Goal: Task Accomplishment & Management: Manage account settings

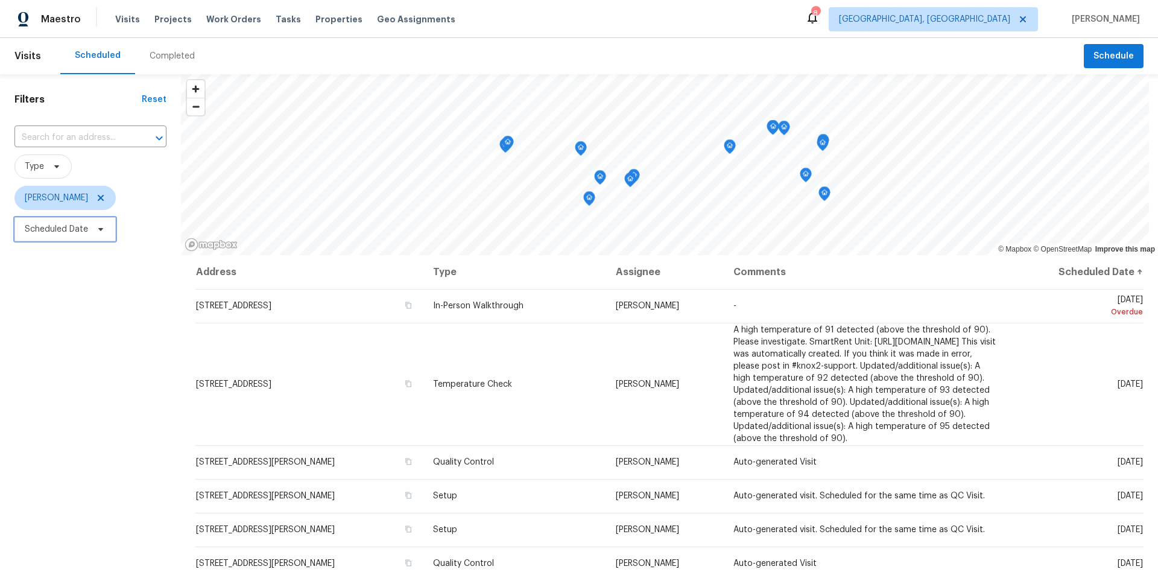
click at [53, 223] on span "Scheduled Date" at bounding box center [56, 229] width 63 height 12
click at [113, 353] on div "Filters Reset ​ Type [PERSON_NAME] Scheduled Date" at bounding box center [90, 395] width 181 height 643
click at [54, 237] on span "Scheduled Date" at bounding box center [64, 229] width 101 height 24
click at [63, 264] on input "text" at bounding box center [81, 270] width 119 height 24
select select "7"
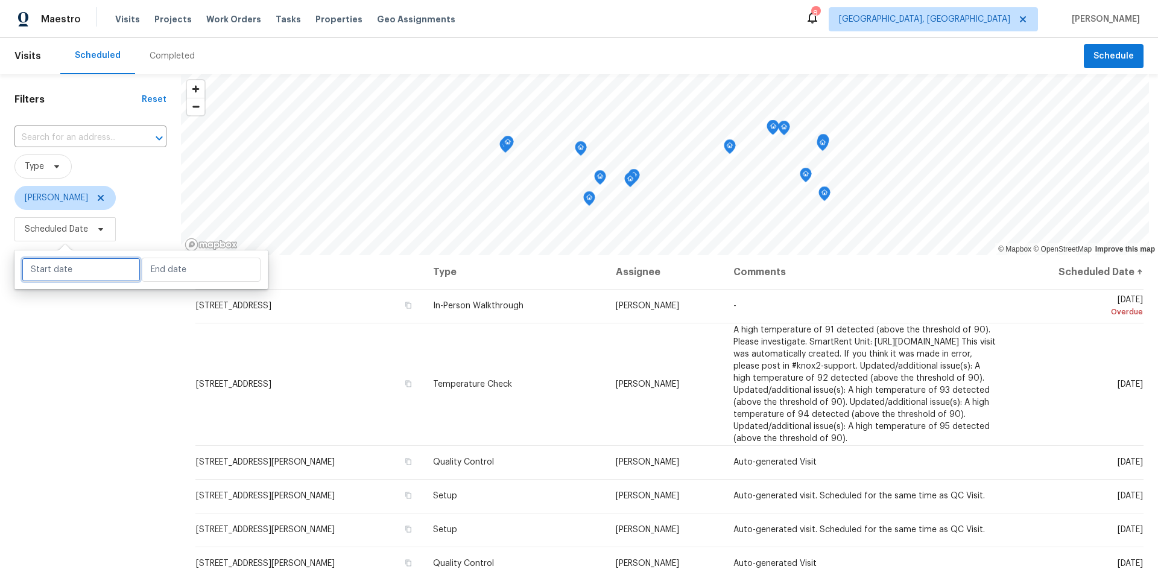
select select "2025"
select select "8"
select select "2025"
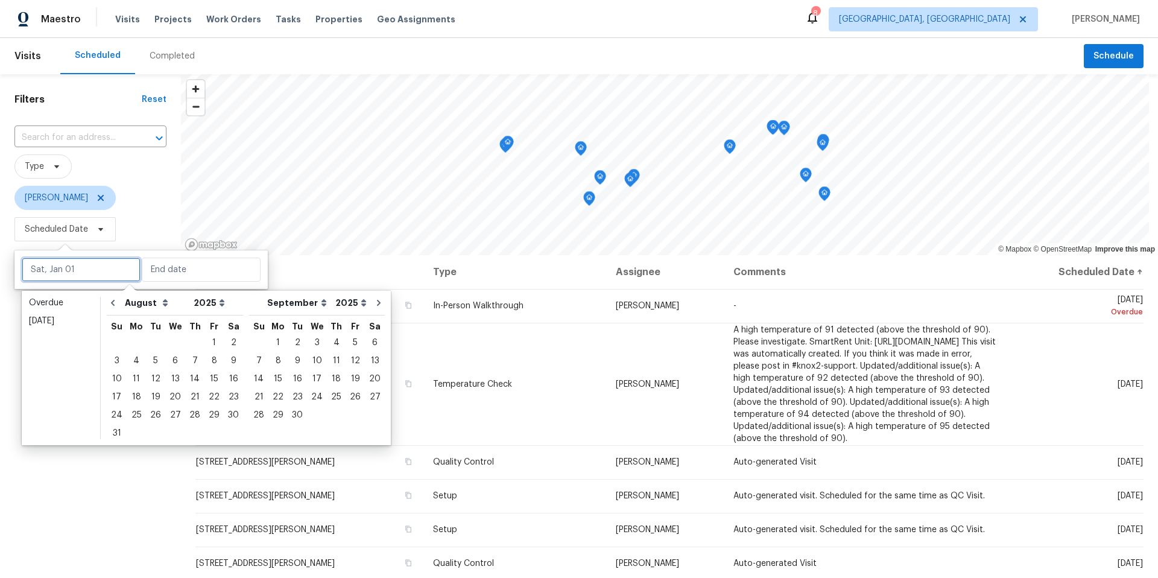
type input "[DATE]"
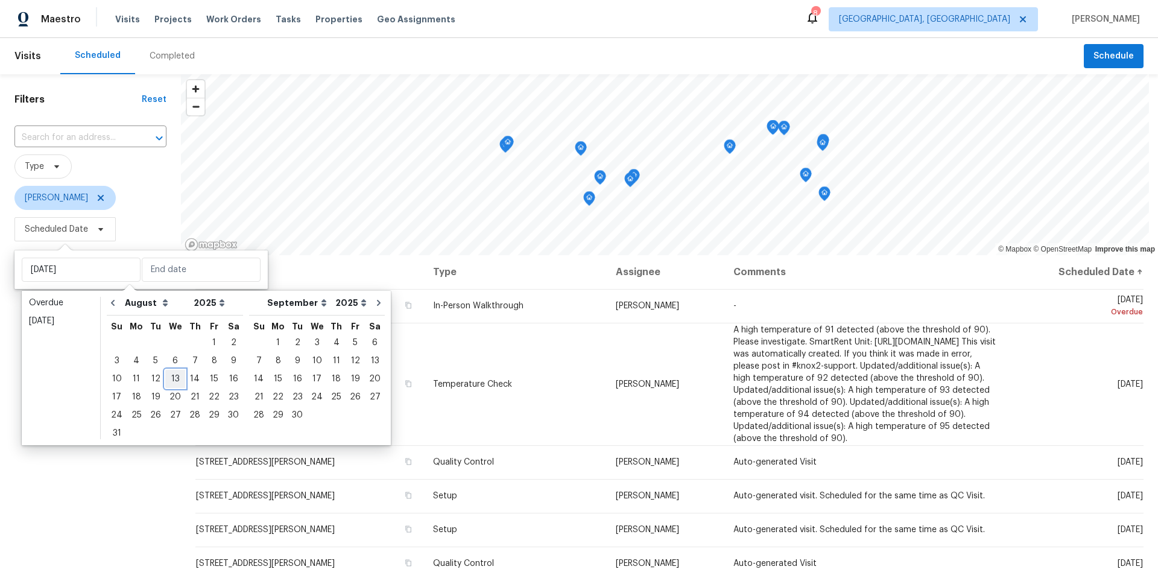
click at [170, 379] on div "13" at bounding box center [175, 378] width 20 height 17
type input "[DATE]"
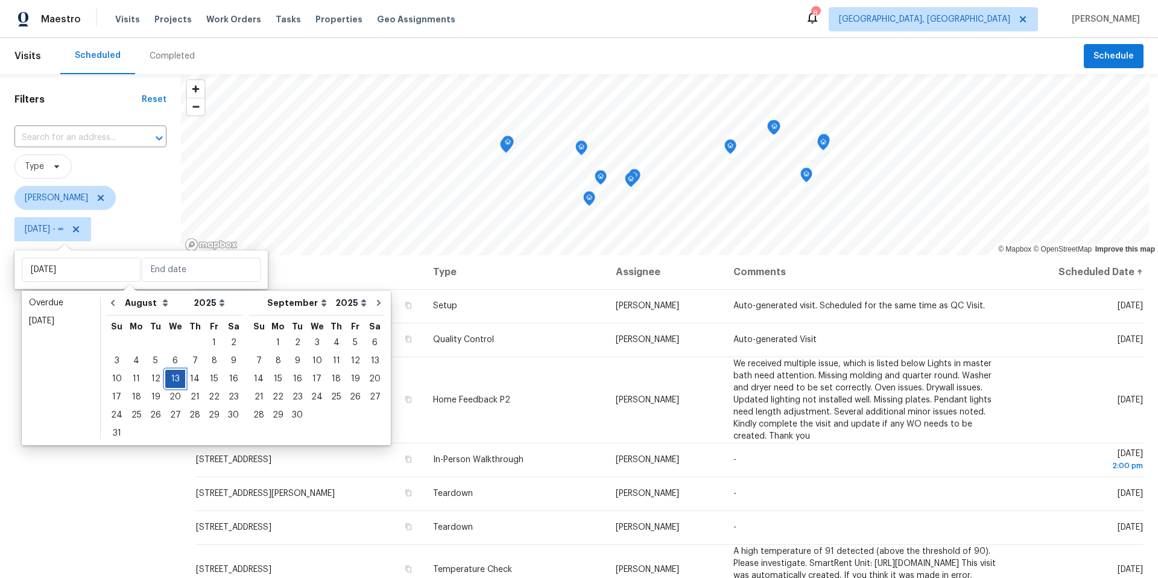
click at [171, 378] on div "13" at bounding box center [175, 378] width 20 height 17
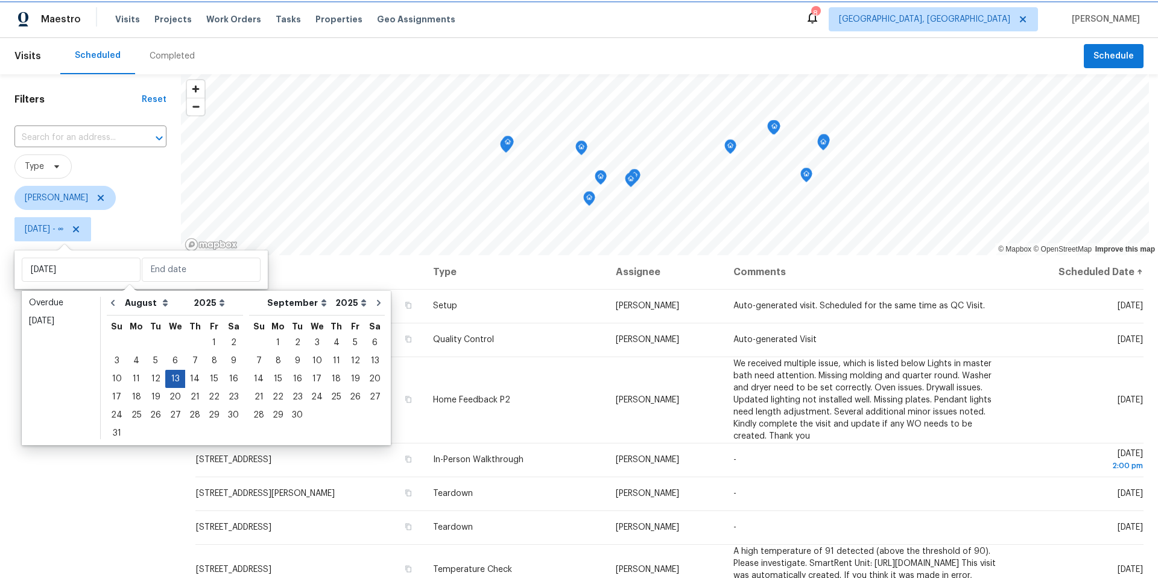
type input "[DATE]"
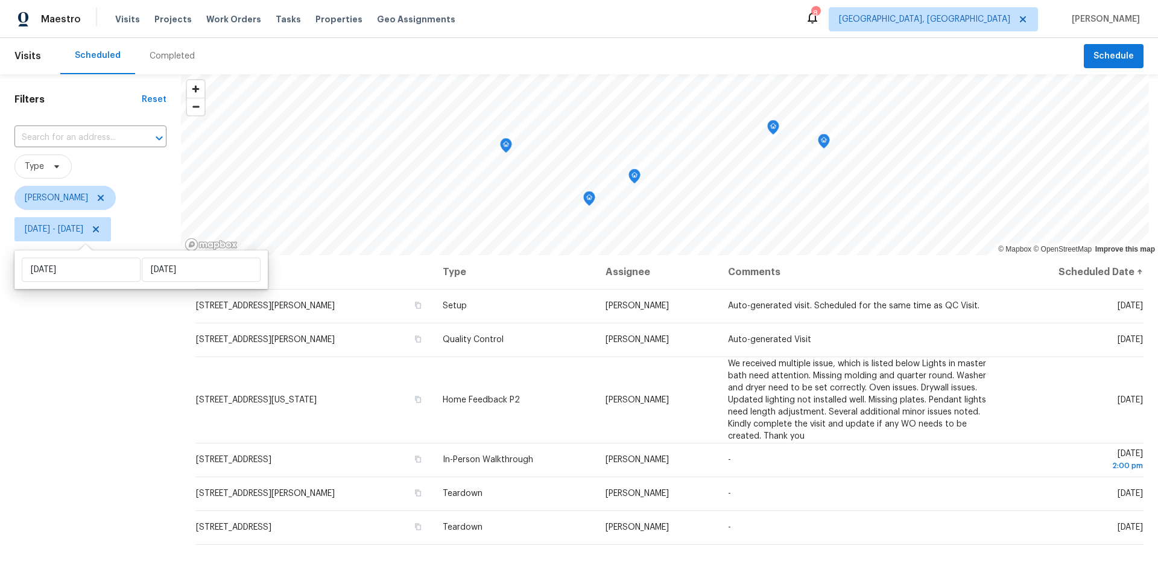
drag, startPoint x: 104, startPoint y: 406, endPoint x: 112, endPoint y: 402, distance: 8.9
click at [104, 405] on div "Filters Reset ​ Type [PERSON_NAME] [DATE] - [DATE]" at bounding box center [90, 395] width 181 height 643
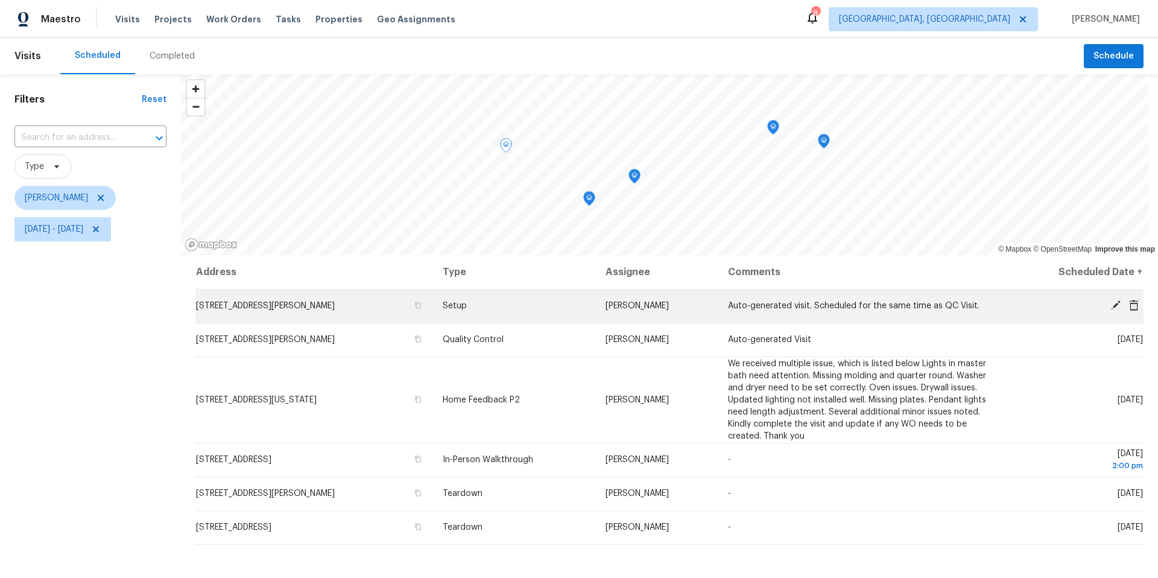
click at [1013, 304] on icon at bounding box center [1116, 305] width 11 height 11
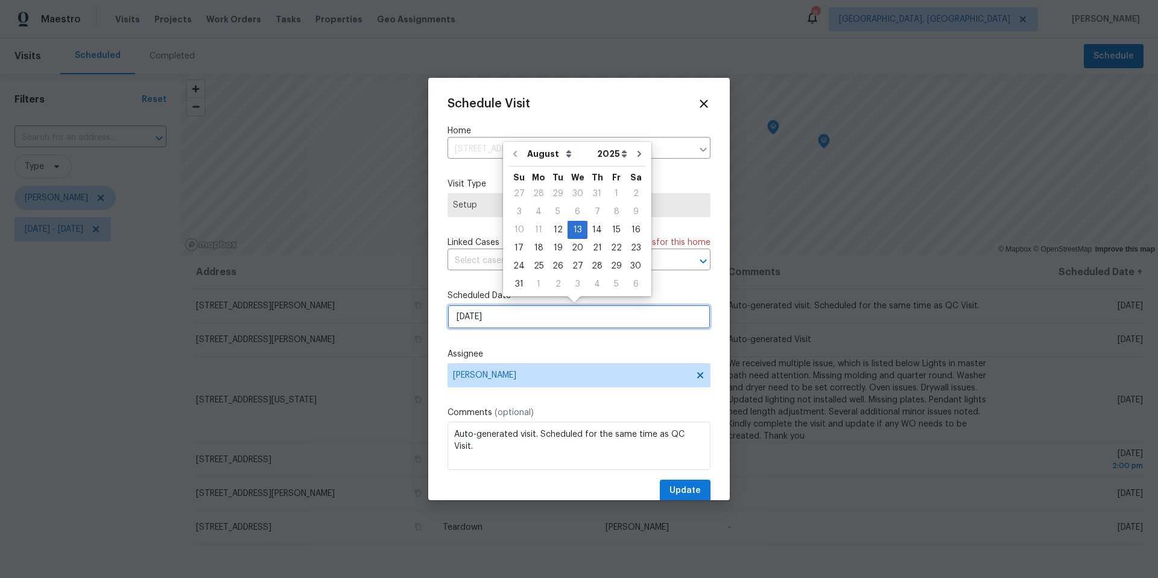
click at [558, 323] on input "[DATE]" at bounding box center [579, 317] width 263 height 24
click at [556, 224] on div "12" at bounding box center [557, 229] width 19 height 17
type input "[DATE]"
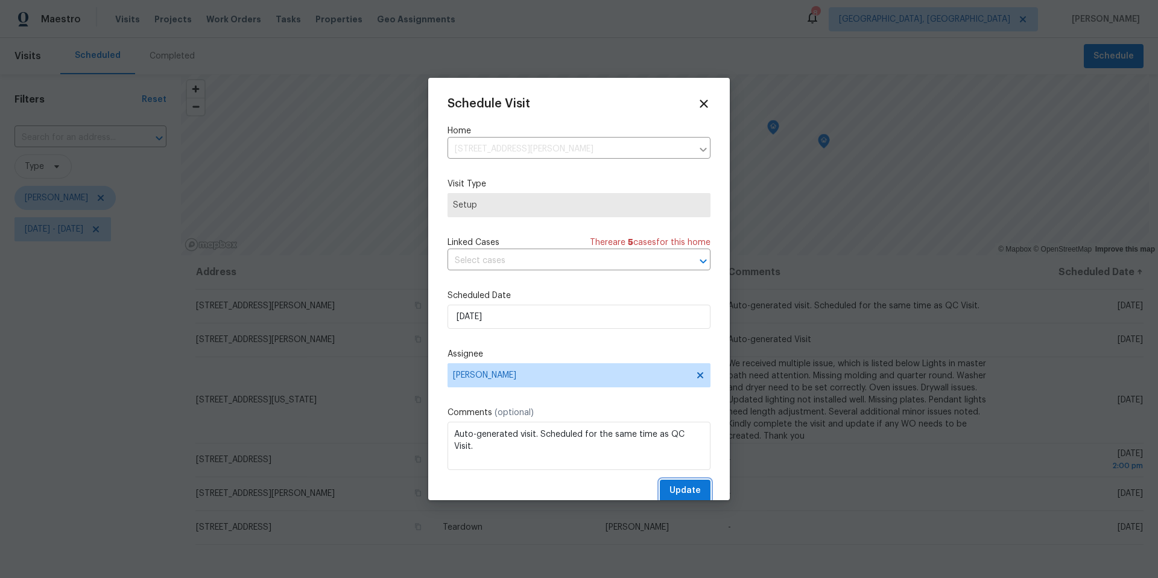
click at [699, 472] on button "Update" at bounding box center [685, 491] width 51 height 22
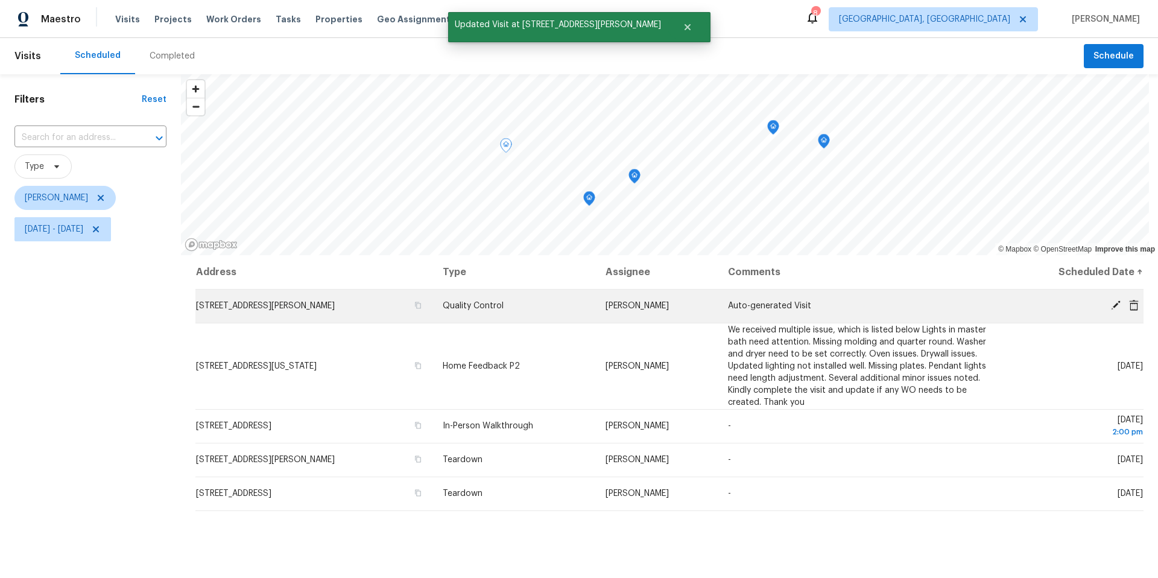
click at [1013, 308] on span at bounding box center [1116, 305] width 18 height 11
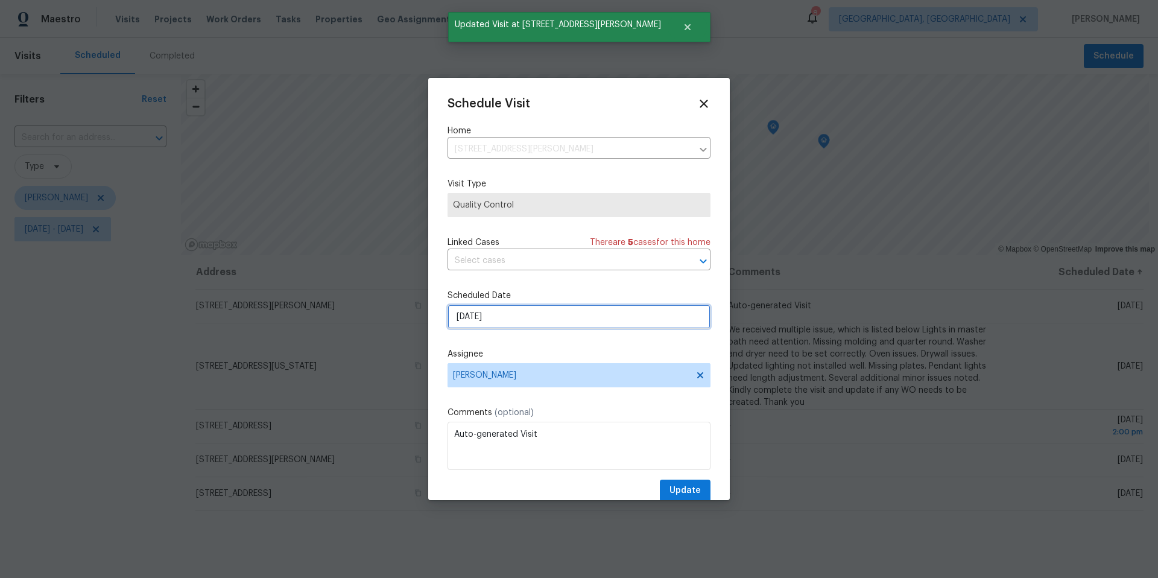
click at [534, 311] on input "[DATE]" at bounding box center [579, 317] width 263 height 24
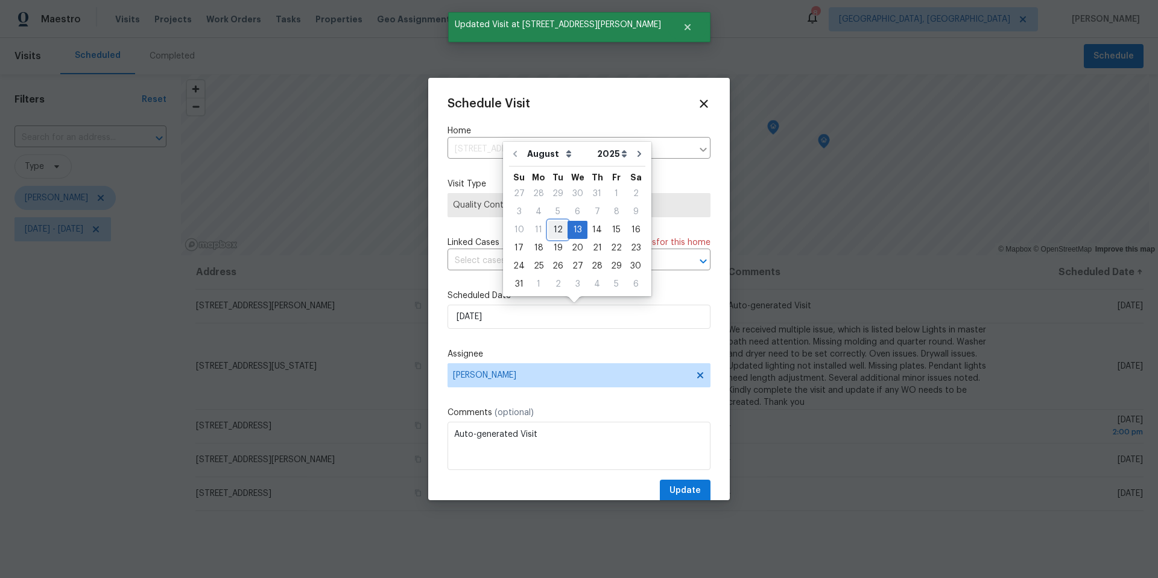
click at [560, 227] on div "12" at bounding box center [557, 229] width 19 height 17
type input "[DATE]"
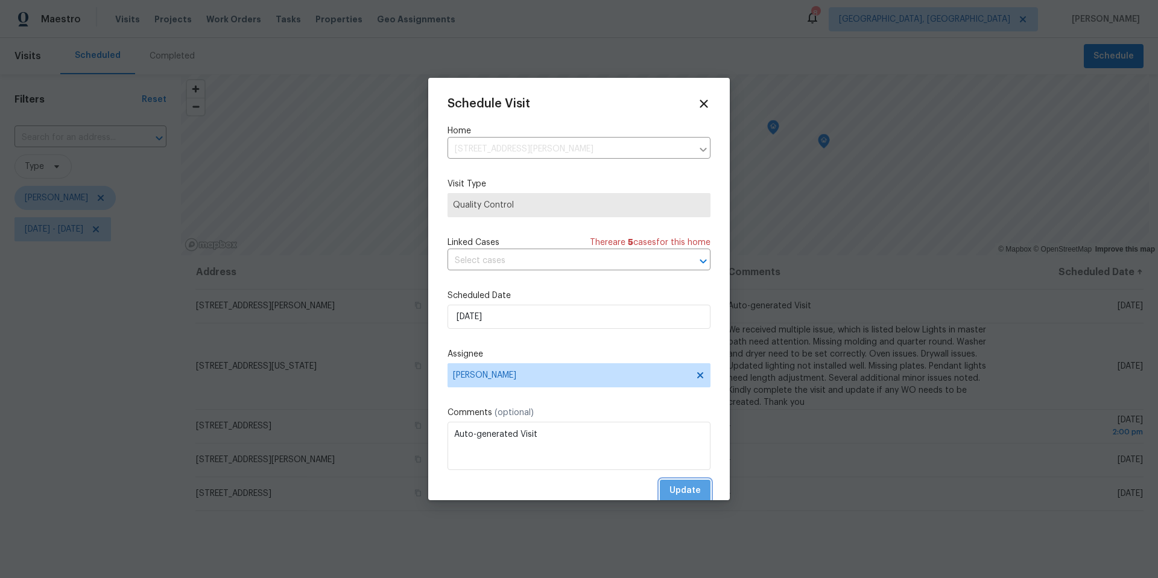
click at [682, 472] on span "Update" at bounding box center [685, 490] width 31 height 15
